Goal: Information Seeking & Learning: Learn about a topic

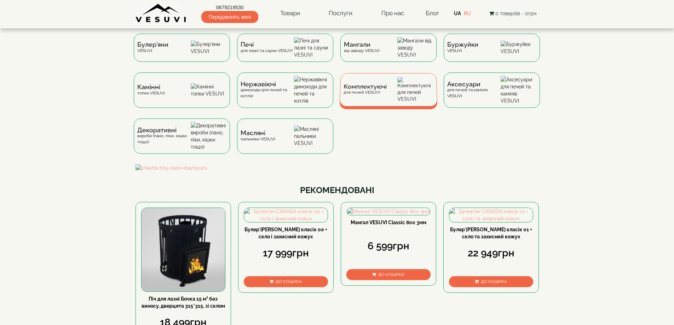
click at [389, 103] on div "Комплектуючі для печей VESUVI" at bounding box center [388, 89] width 98 height 33
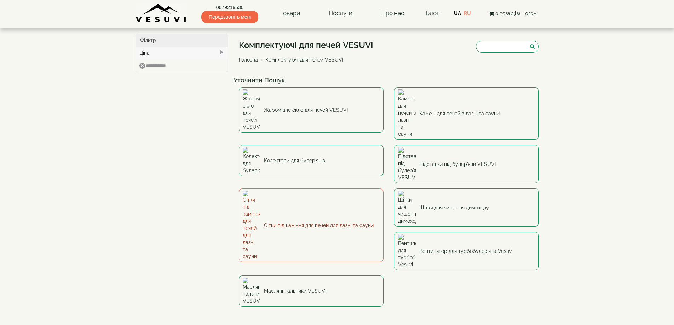
click at [298, 188] on link "Сітки під каміння для печей для лазні та сауни" at bounding box center [311, 225] width 145 height 74
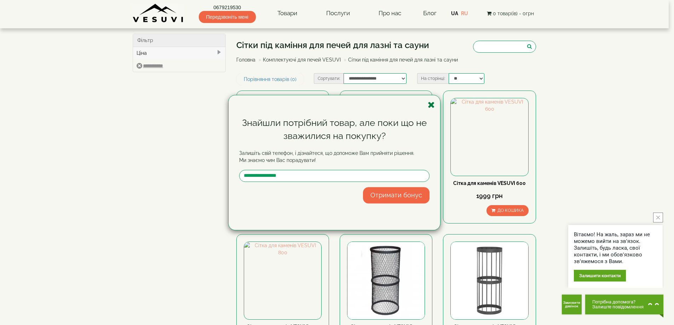
click at [432, 106] on icon "button" at bounding box center [430, 104] width 7 height 9
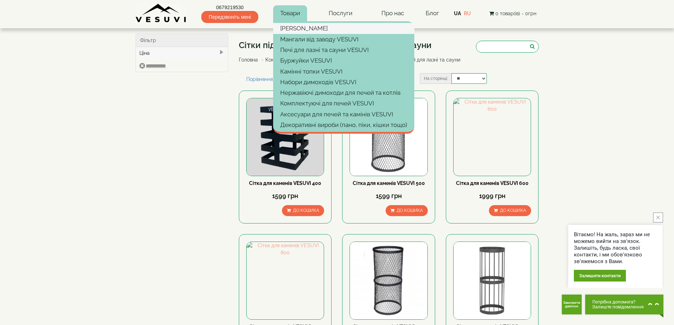
click at [290, 27] on link "[PERSON_NAME]" at bounding box center [343, 28] width 141 height 11
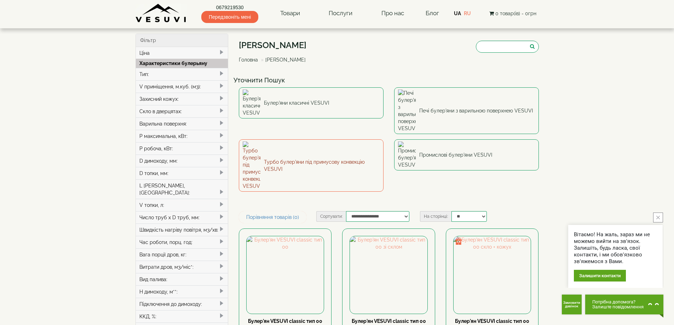
click at [313, 139] on link "Турбо булер'яни під примусову конвекцію VESUVI" at bounding box center [311, 165] width 145 height 52
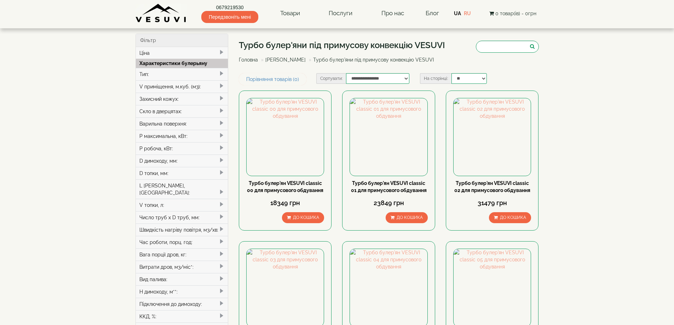
click at [399, 140] on img at bounding box center [388, 136] width 77 height 77
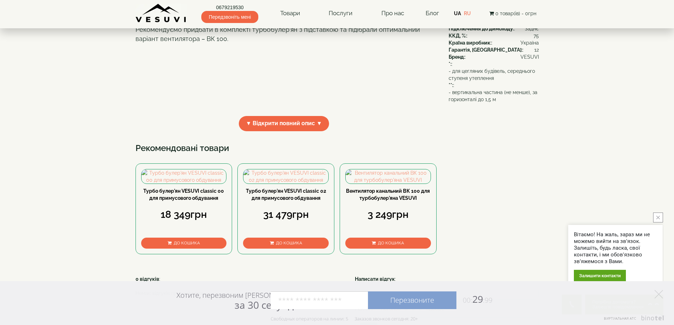
scroll to position [354, 0]
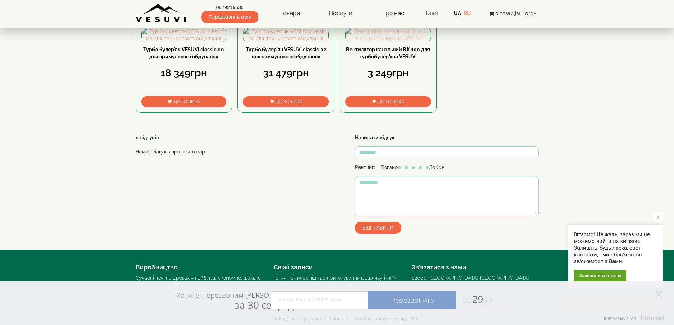
click at [418, 42] on img at bounding box center [387, 35] width 85 height 14
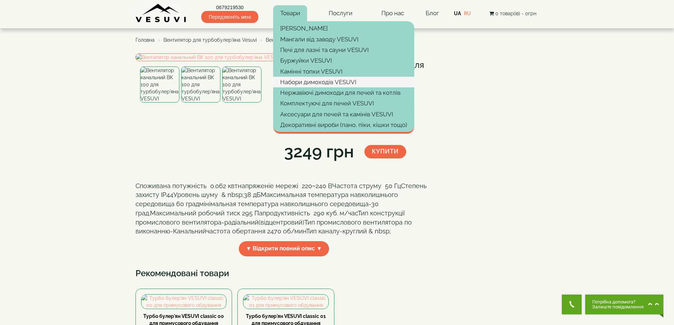
click at [296, 85] on link "Набори димоходів VESUVI" at bounding box center [343, 82] width 141 height 11
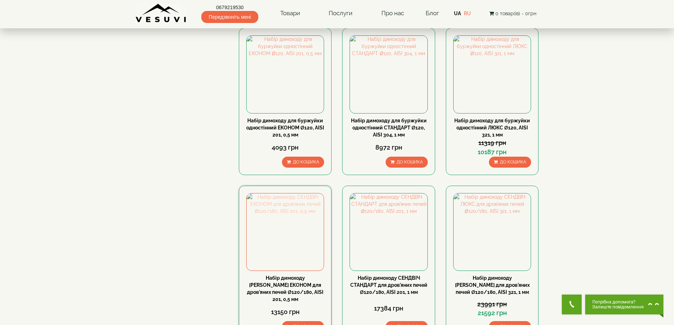
click at [285, 202] on img at bounding box center [284, 231] width 77 height 77
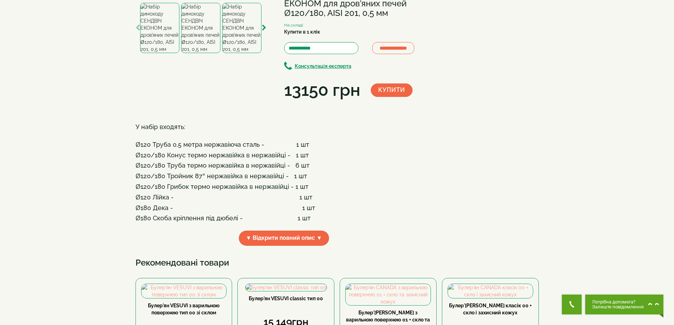
scroll to position [35, 0]
